Goal: Transaction & Acquisition: Purchase product/service

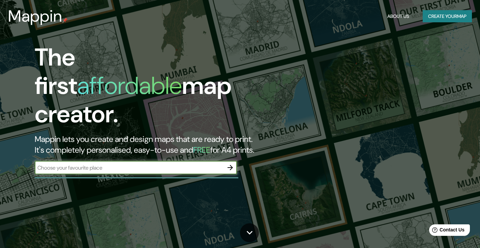
click at [209, 164] on input "text" at bounding box center [129, 168] width 189 height 8
type input "[GEOGRAPHIC_DATA]"
click at [229, 163] on icon "button" at bounding box center [230, 167] width 8 height 8
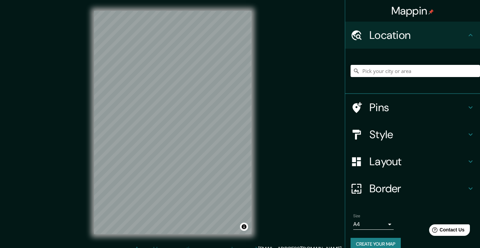
click at [394, 132] on h4 "Style" at bounding box center [418, 133] width 97 height 13
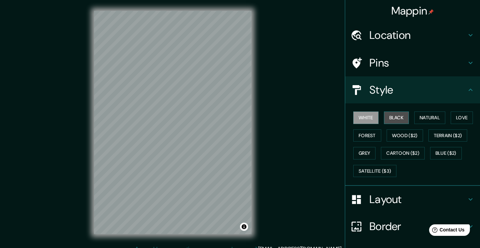
click at [387, 120] on button "Black" at bounding box center [396, 117] width 25 height 12
click at [353, 117] on button "White" at bounding box center [365, 117] width 25 height 12
click at [437, 120] on button "Natural" at bounding box center [429, 117] width 31 height 12
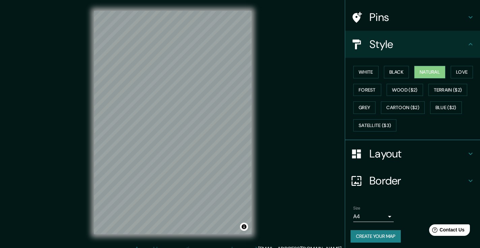
scroll to position [8, 0]
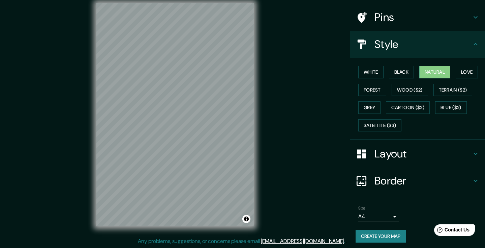
click at [386, 214] on body "Mappin Location Pins Style White Black Natural Love Forest Wood ($2) Terrain ($…" at bounding box center [242, 116] width 485 height 248
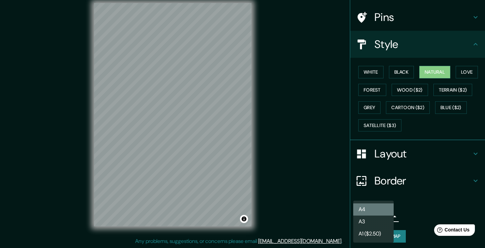
click at [386, 210] on li "A4" at bounding box center [373, 209] width 40 height 12
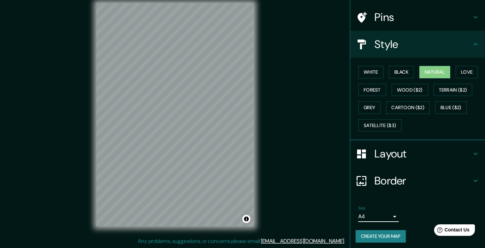
click at [386, 214] on body "Mappin Location Pins Style White Black Natural Love Forest Wood ($2) Terrain ($…" at bounding box center [242, 116] width 485 height 248
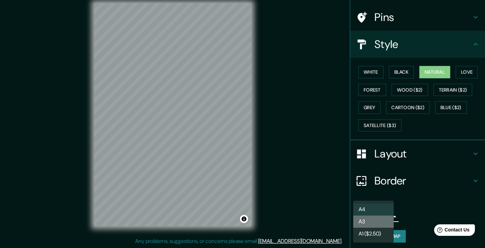
click at [383, 220] on li "A3" at bounding box center [373, 221] width 40 height 12
type input "a4"
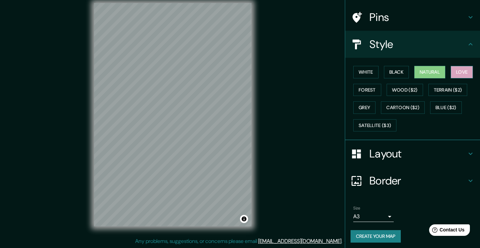
click at [467, 70] on button "Love" at bounding box center [462, 72] width 22 height 12
click at [370, 92] on button "Forest" at bounding box center [367, 90] width 28 height 12
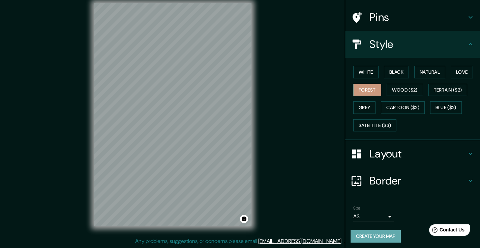
click at [369, 232] on button "Create your map" at bounding box center [376, 236] width 50 height 12
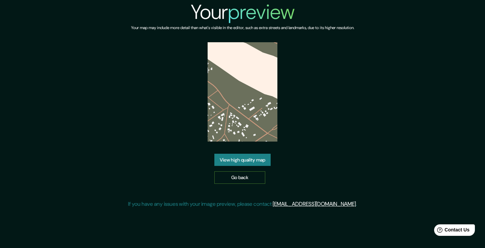
click at [245, 178] on link "Go back" at bounding box center [239, 177] width 51 height 12
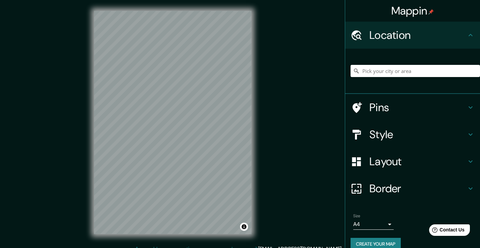
click at [459, 110] on h4 "Pins" at bounding box center [418, 106] width 97 height 13
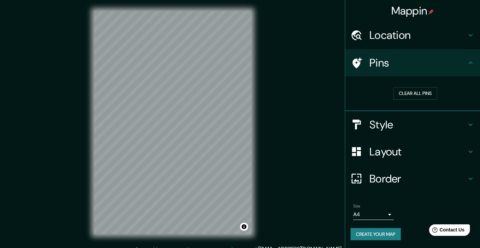
click at [457, 75] on div "Pins" at bounding box center [412, 62] width 135 height 27
click at [471, 125] on icon at bounding box center [471, 124] width 8 height 8
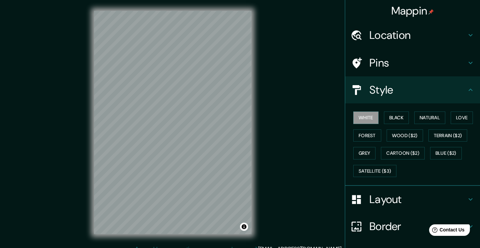
click at [457, 199] on h4 "Layout" at bounding box center [418, 198] width 97 height 13
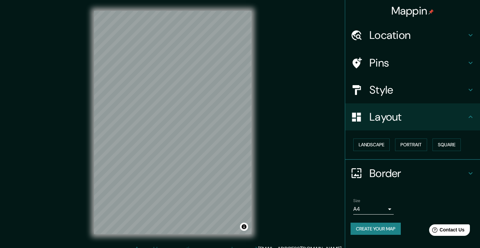
click at [453, 174] on h4 "Border" at bounding box center [418, 172] width 97 height 13
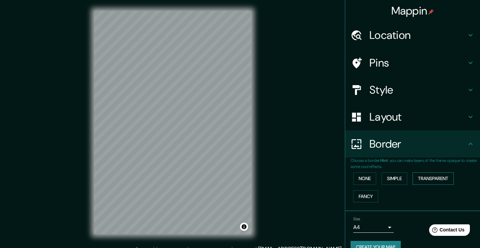
click at [430, 177] on button "Transparent" at bounding box center [433, 178] width 41 height 12
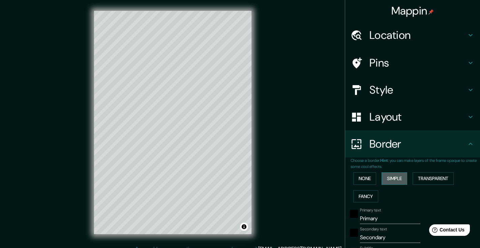
click at [390, 180] on button "Simple" at bounding box center [395, 178] width 26 height 12
click at [364, 195] on button "Fancy" at bounding box center [365, 196] width 25 height 12
click at [362, 181] on button "None" at bounding box center [364, 178] width 23 height 12
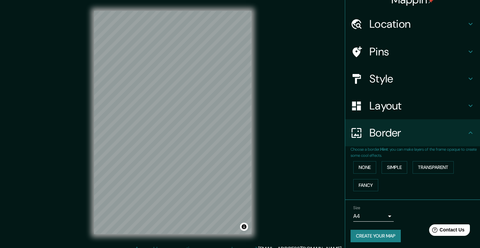
scroll to position [8, 0]
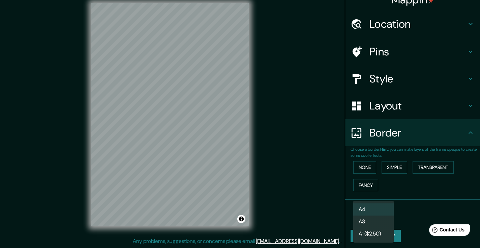
click at [377, 214] on body "Mappin Location Pins Style Layout Border Choose a border. Hint : you can make l…" at bounding box center [240, 116] width 480 height 248
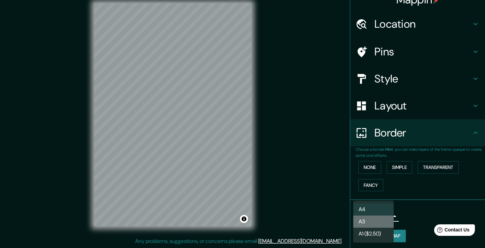
click at [373, 224] on li "A3" at bounding box center [373, 221] width 40 height 12
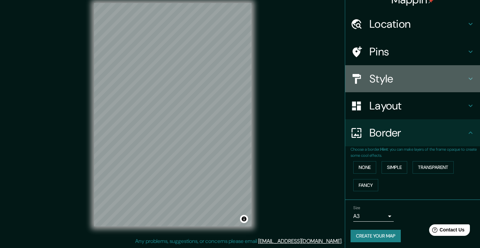
click at [416, 80] on h4 "Style" at bounding box center [418, 78] width 97 height 13
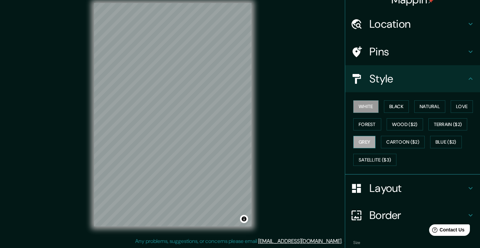
click at [361, 140] on button "Grey" at bounding box center [364, 142] width 22 height 12
click at [365, 125] on button "Forest" at bounding box center [367, 124] width 28 height 12
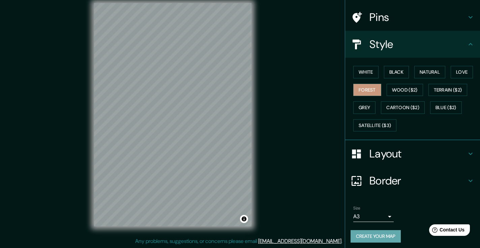
click at [375, 235] on button "Create your map" at bounding box center [376, 236] width 50 height 12
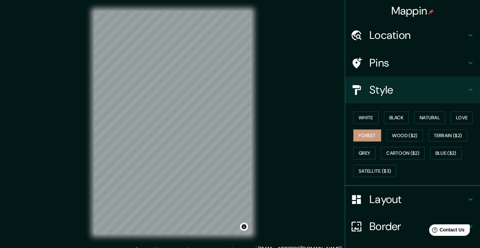
scroll to position [8, 0]
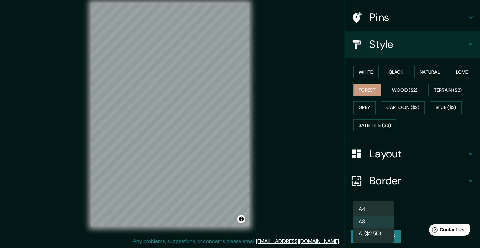
click at [387, 215] on body "Mappin Location Pins Style White Black Natural Love Forest Wood ($2) Terrain ($…" at bounding box center [240, 116] width 480 height 248
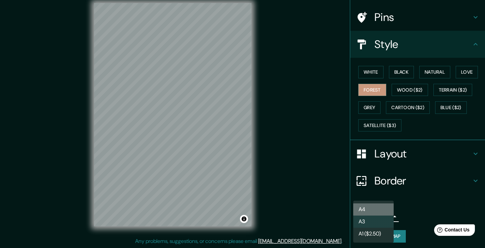
click at [375, 210] on li "A4" at bounding box center [373, 209] width 40 height 12
type input "single"
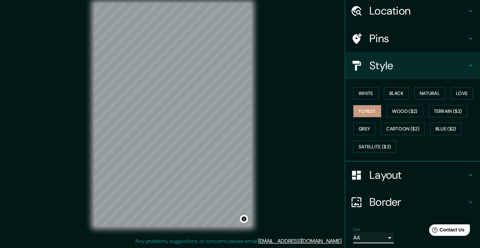
scroll to position [0, 0]
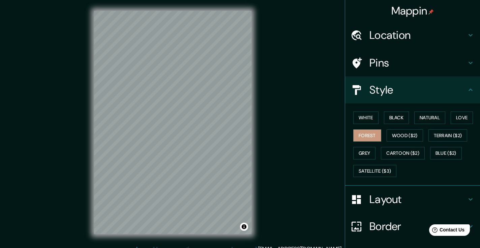
drag, startPoint x: 264, startPoint y: 211, endPoint x: 259, endPoint y: 210, distance: 4.6
click at [259, 210] on div "Mappin Location Pins Style White Black Natural Love Forest Wood ($2) Terrain ($…" at bounding box center [240, 127] width 480 height 255
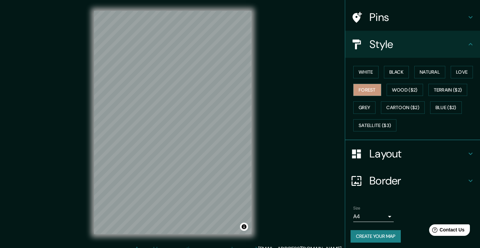
scroll to position [8, 0]
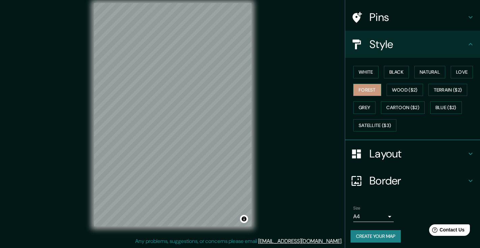
click at [387, 235] on button "Create your map" at bounding box center [376, 236] width 50 height 12
click at [375, 70] on div "White Black Natural Love Forest Wood ($2) Terrain ($2) Grey Cartoon ($2) Blue (…" at bounding box center [415, 98] width 129 height 71
click at [371, 72] on button "White" at bounding box center [365, 72] width 25 height 12
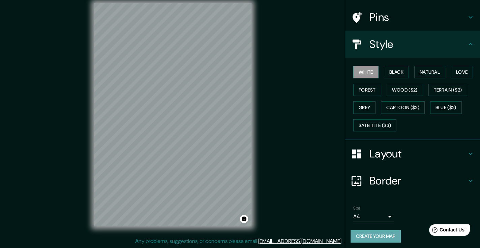
click at [357, 235] on button "Create your map" at bounding box center [376, 236] width 50 height 12
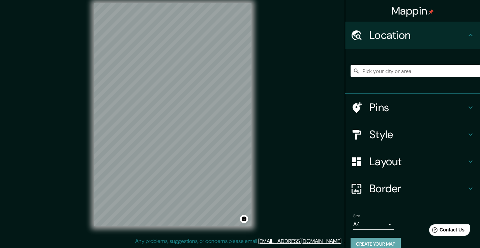
click at [368, 240] on button "Create your map" at bounding box center [376, 243] width 50 height 12
click at [441, 139] on h4 "Style" at bounding box center [418, 133] width 97 height 13
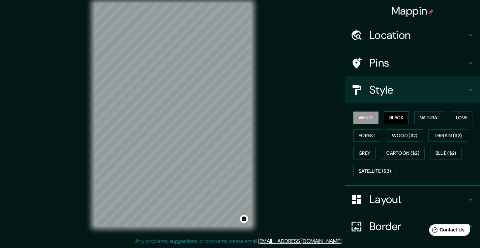
click at [399, 120] on button "Black" at bounding box center [396, 117] width 25 height 12
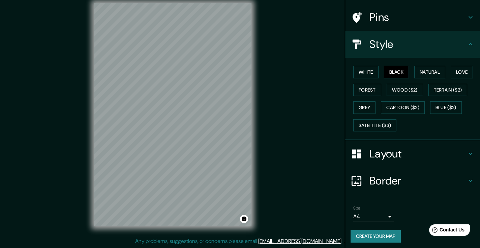
click at [369, 235] on button "Create your map" at bounding box center [376, 236] width 50 height 12
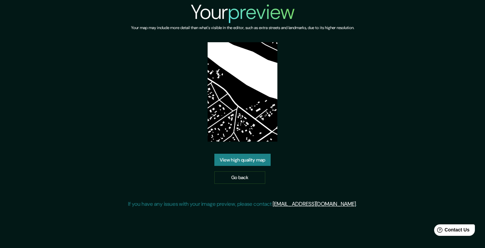
click at [255, 164] on link "View high quality map" at bounding box center [242, 159] width 56 height 12
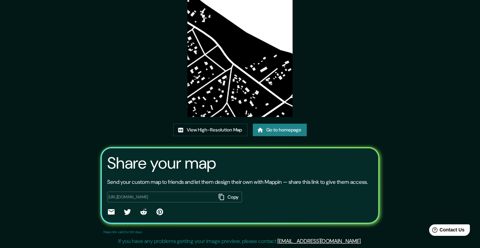
scroll to position [69, 0]
click at [225, 195] on button "Copy" at bounding box center [229, 196] width 26 height 11
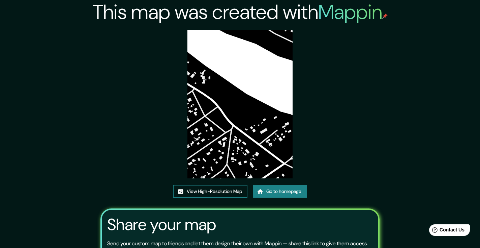
click at [243, 194] on link "View High-Resolution Map" at bounding box center [210, 191] width 74 height 12
